Goal: Information Seeking & Learning: Learn about a topic

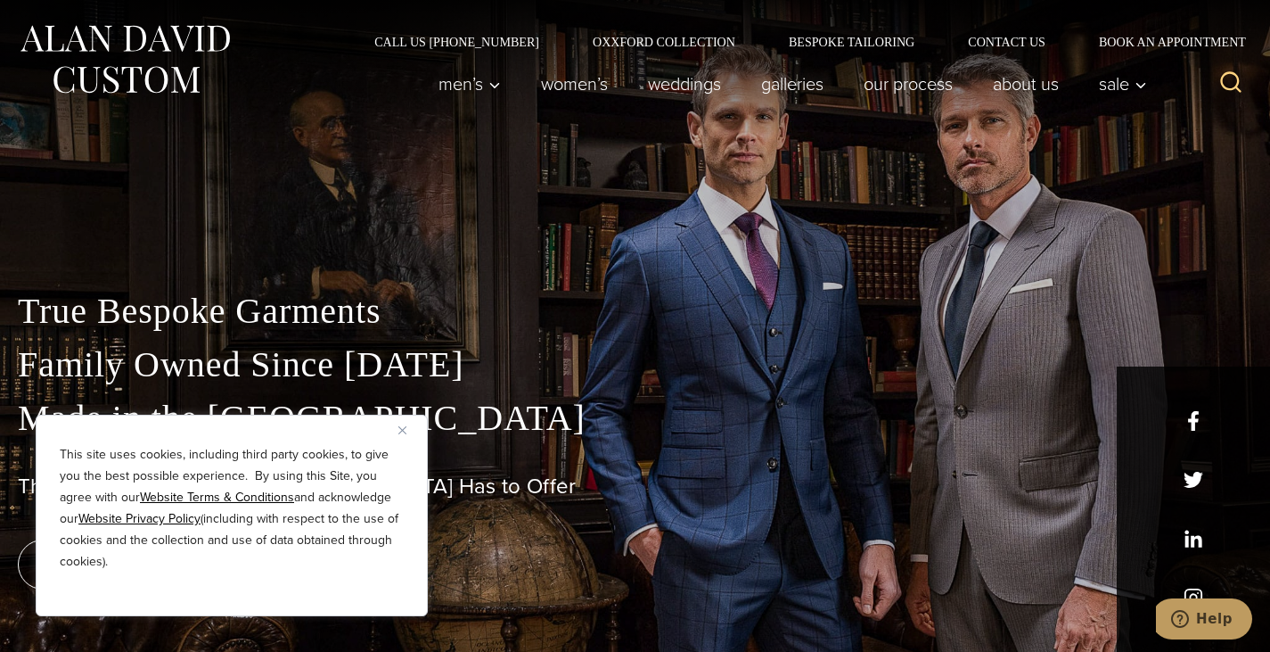
click at [403, 430] on img "Close" at bounding box center [402, 430] width 8 height 8
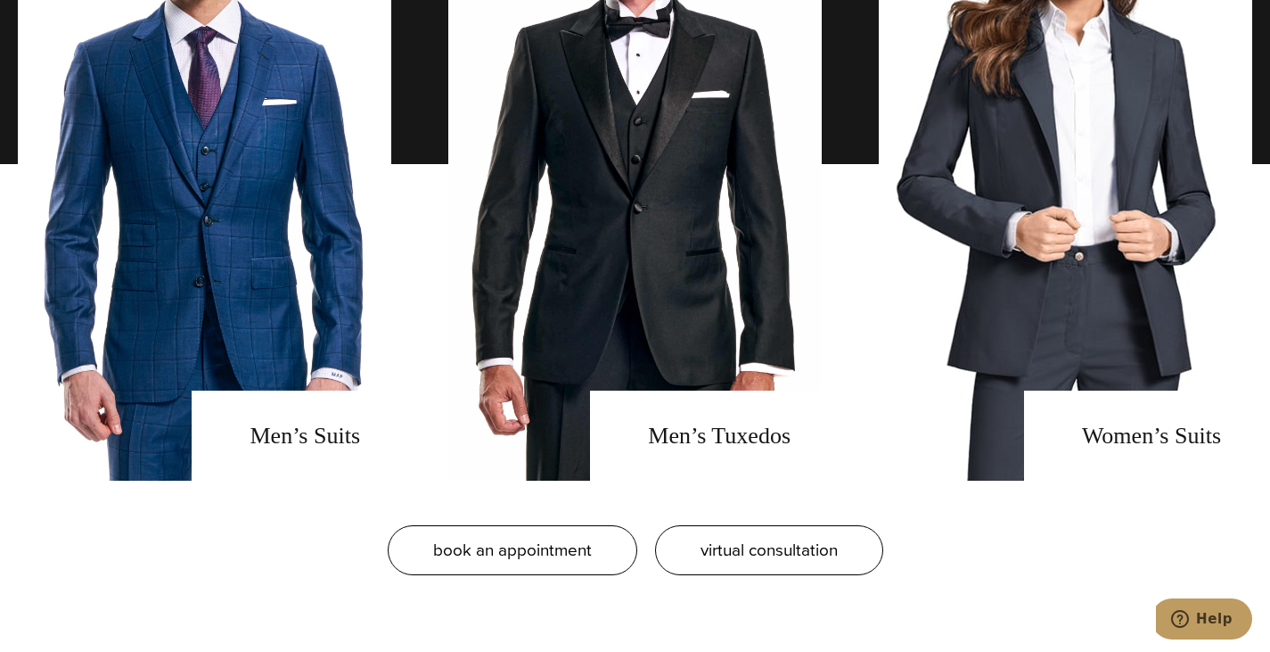
scroll to position [1403, 0]
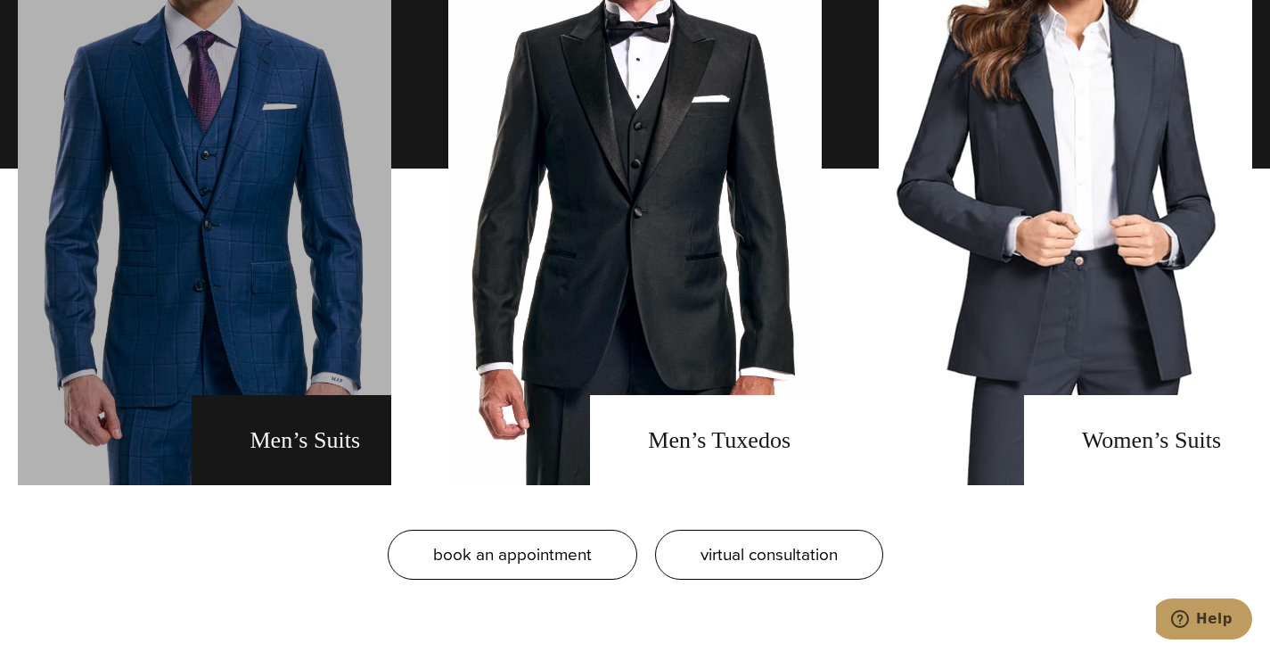
click at [178, 258] on link "men's suits" at bounding box center [204, 168] width 373 height 633
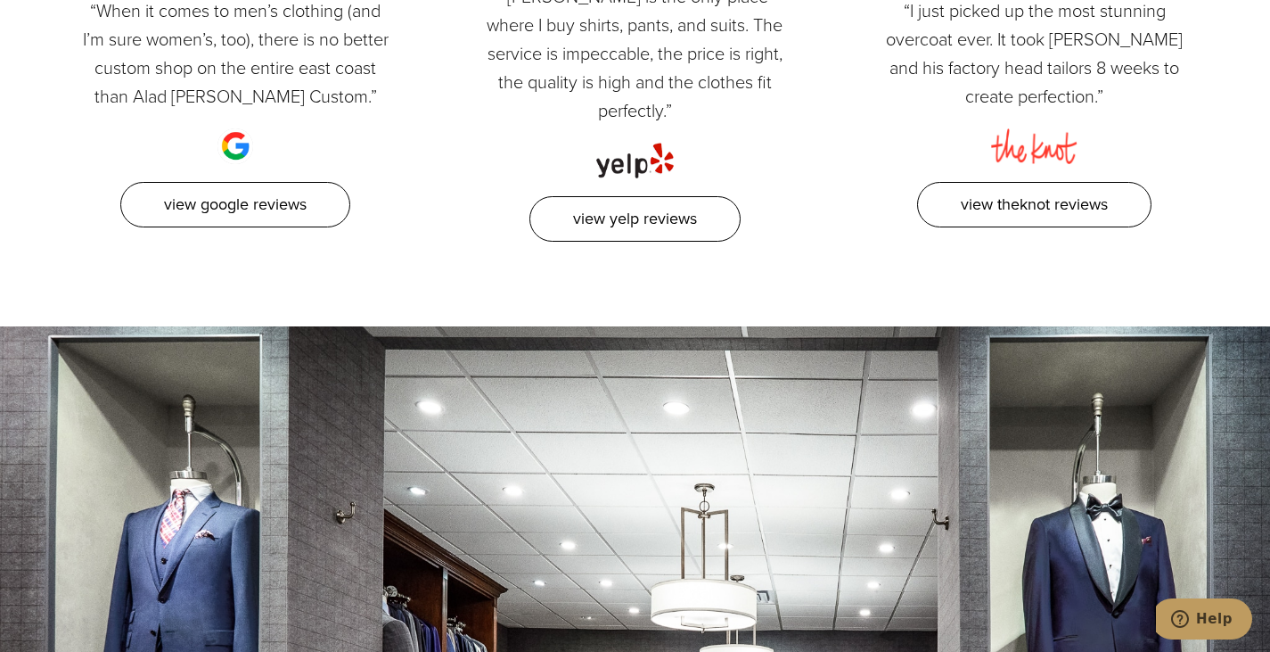
scroll to position [9037, 0]
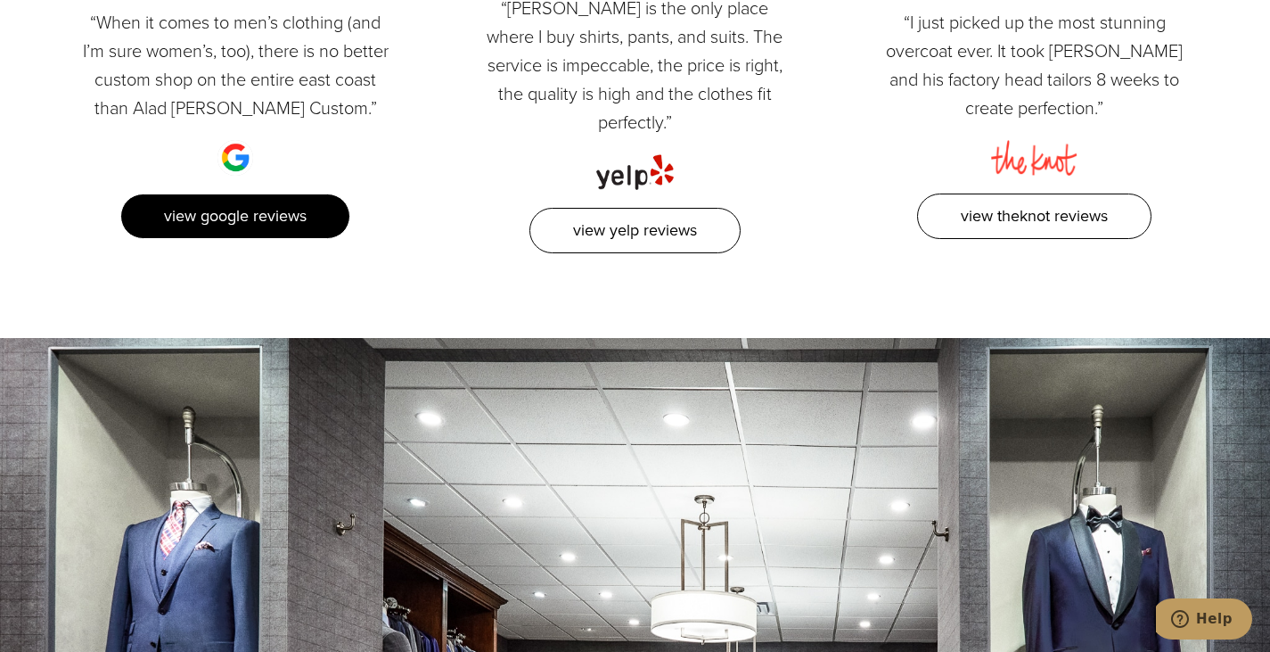
click at [252, 193] on link "View Google Reviews" at bounding box center [235, 215] width 230 height 45
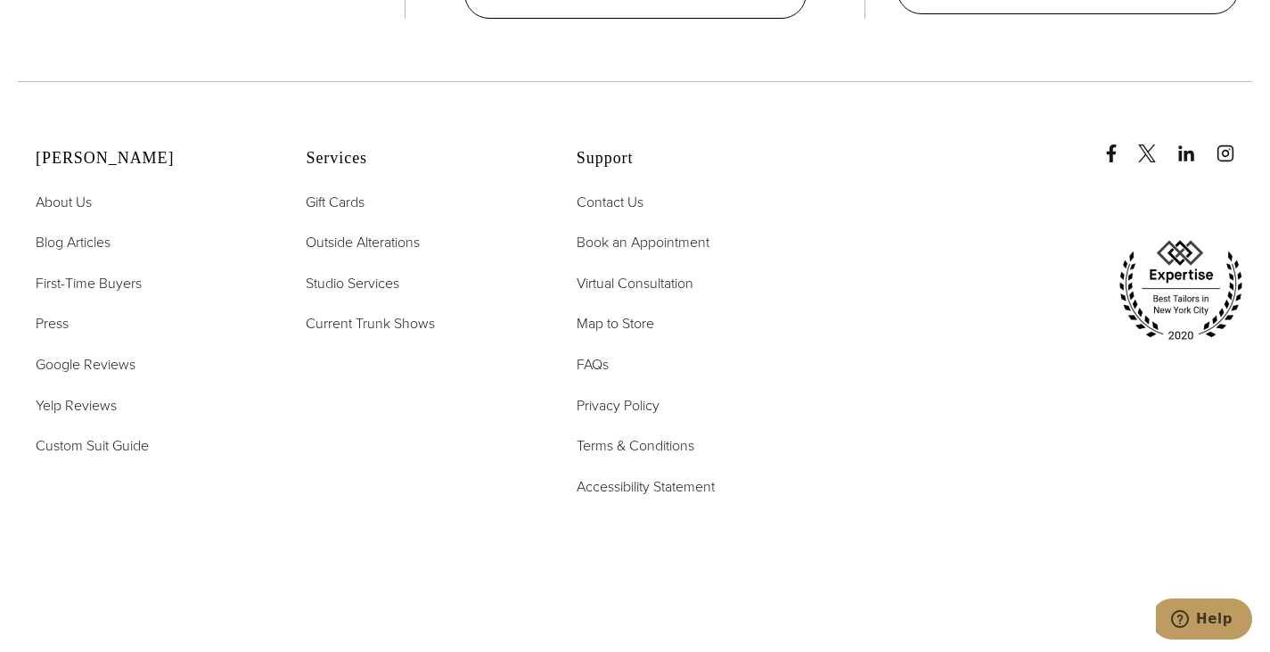
scroll to position [10270, 0]
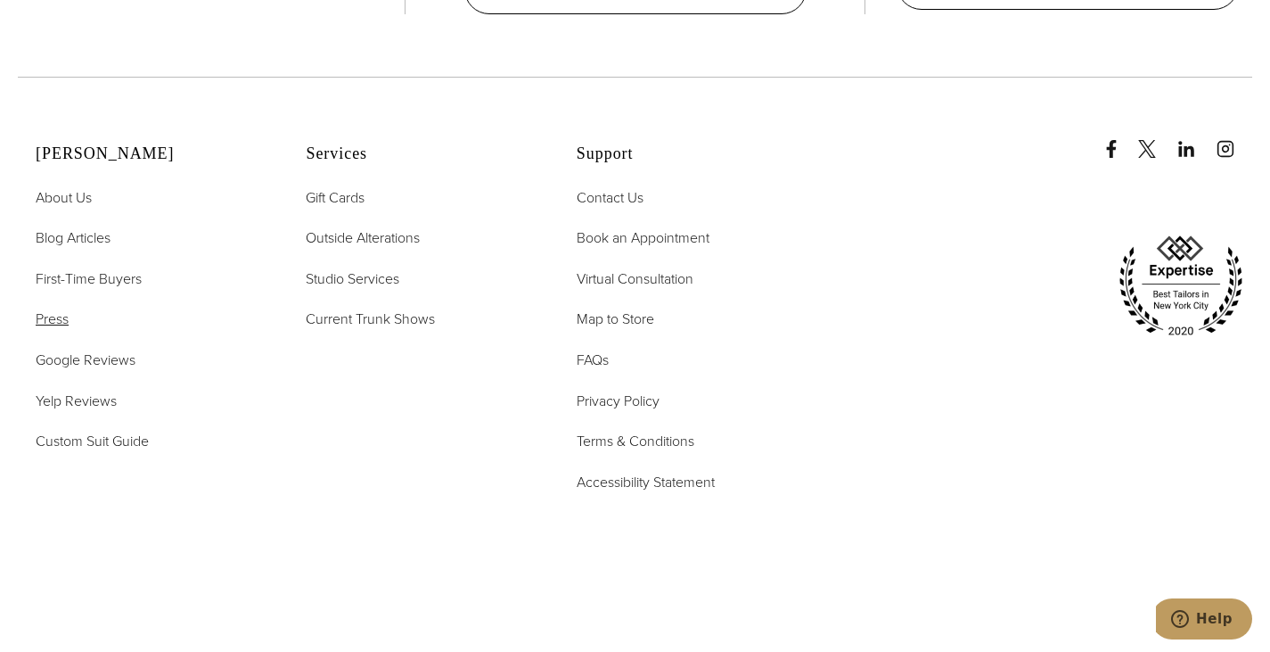
click at [47, 308] on span "Press" at bounding box center [52, 318] width 33 height 20
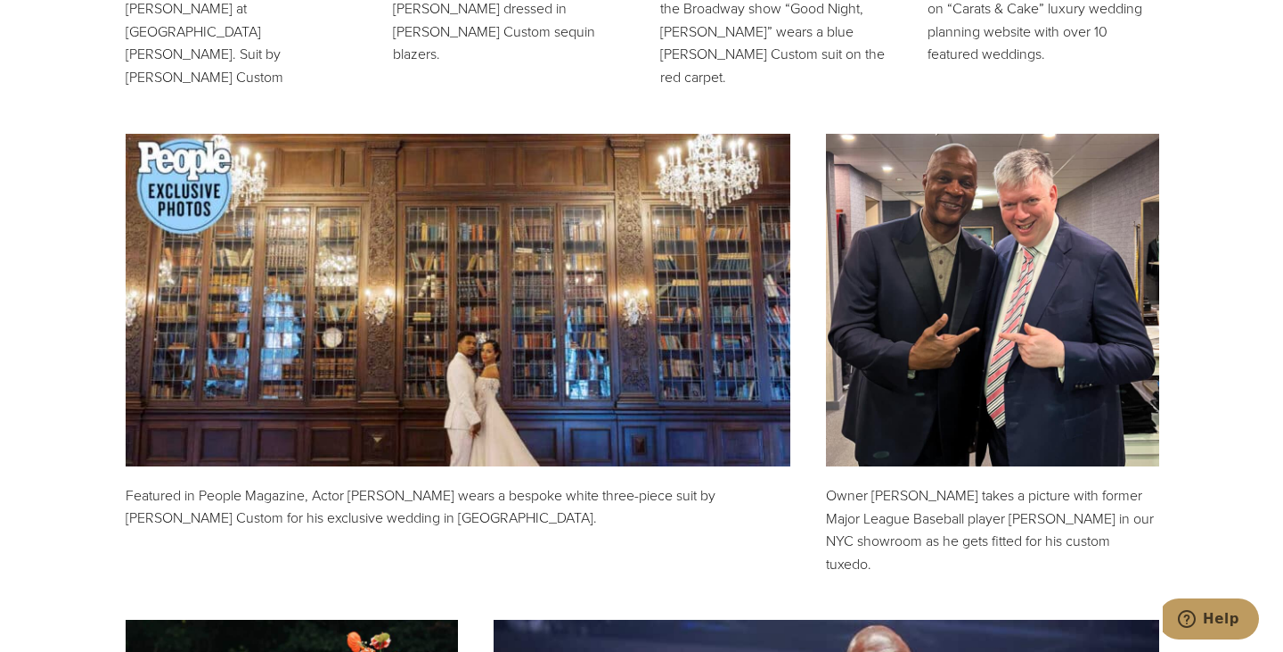
scroll to position [999, 0]
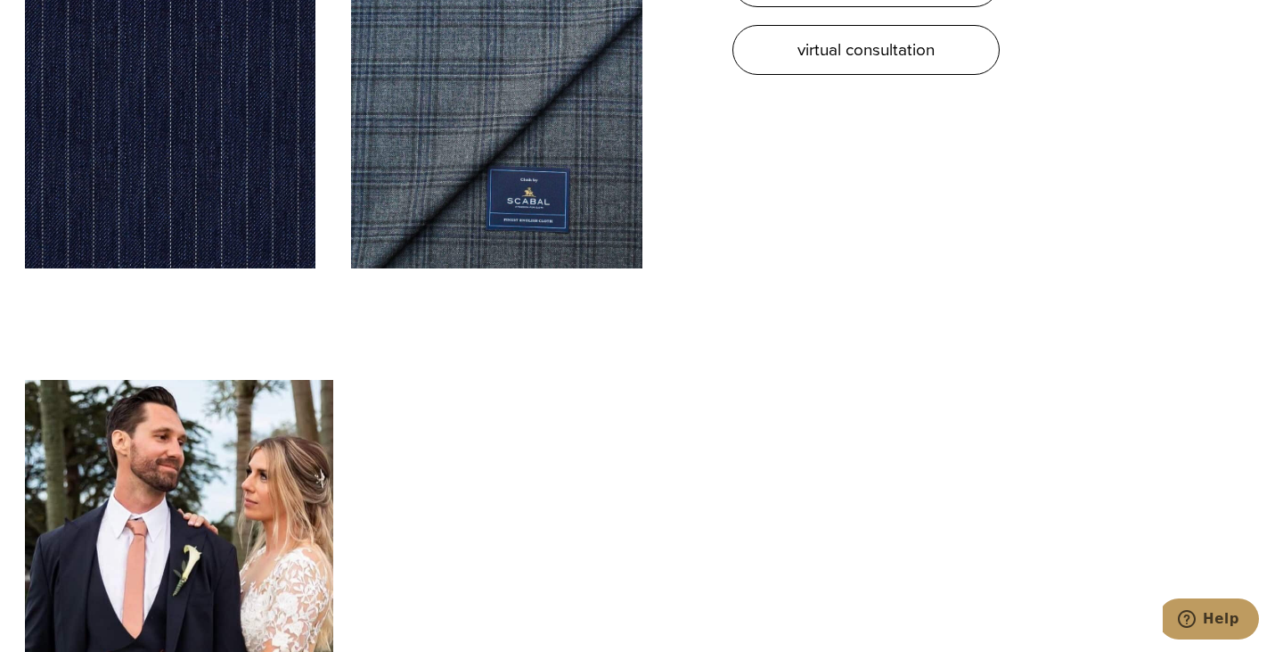
scroll to position [5285, 0]
